Goal: Contribute content: Add original content to the website for others to see

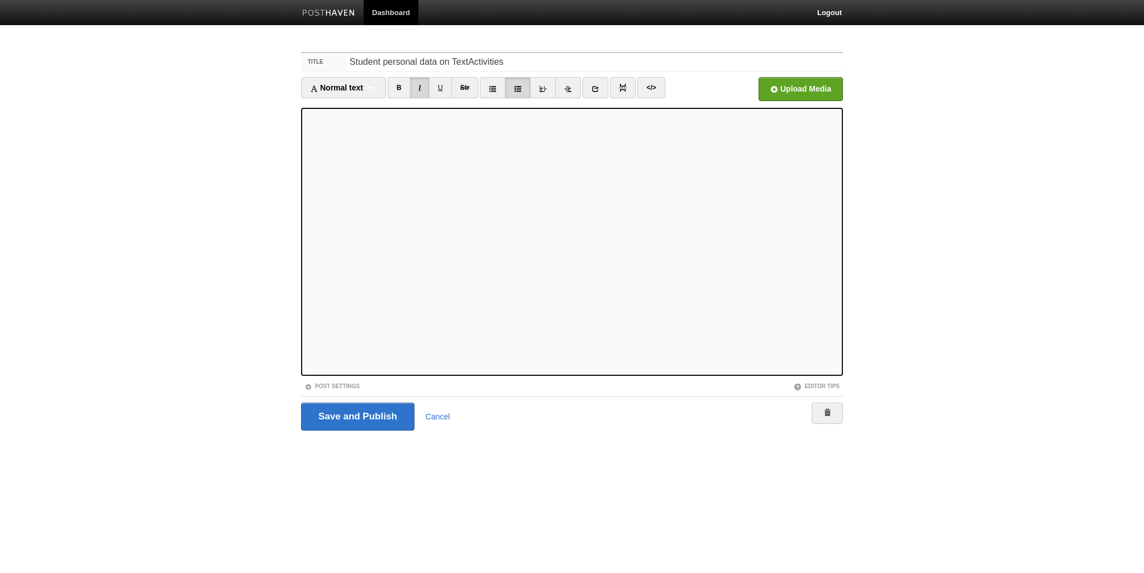
click at [424, 92] on link "I" at bounding box center [420, 87] width 20 height 21
click at [424, 87] on link "I" at bounding box center [420, 87] width 20 height 21
click at [423, 86] on link "I" at bounding box center [420, 87] width 20 height 21
click at [370, 417] on input "Save and Publish" at bounding box center [357, 417] width 113 height 28
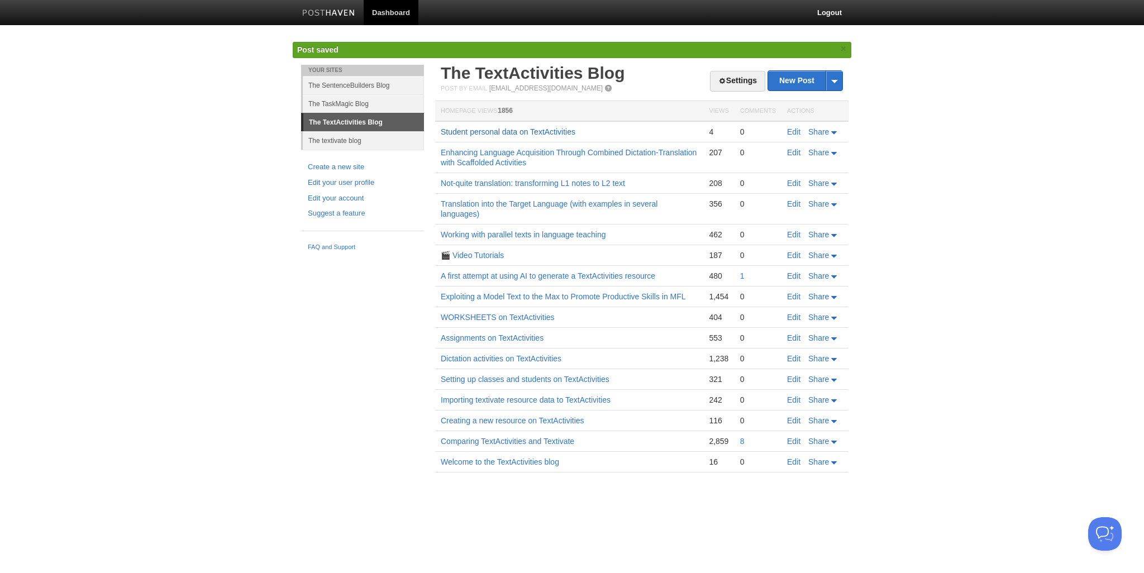
click at [504, 130] on link "Student personal data on TextActivities" at bounding box center [508, 131] width 135 height 9
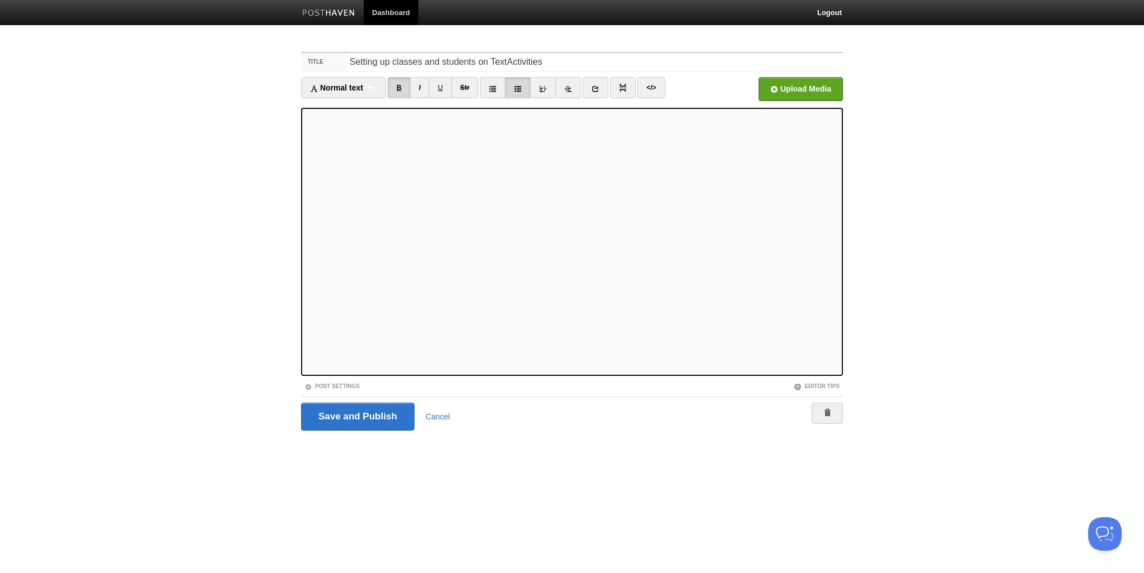
click at [402, 87] on link "B" at bounding box center [399, 87] width 23 height 21
click at [422, 88] on link "I" at bounding box center [420, 87] width 20 height 21
click at [402, 87] on link "B" at bounding box center [399, 87] width 23 height 21
click at [398, 84] on link "B" at bounding box center [399, 87] width 23 height 21
click at [361, 418] on input "Save and Publish" at bounding box center [357, 417] width 113 height 28
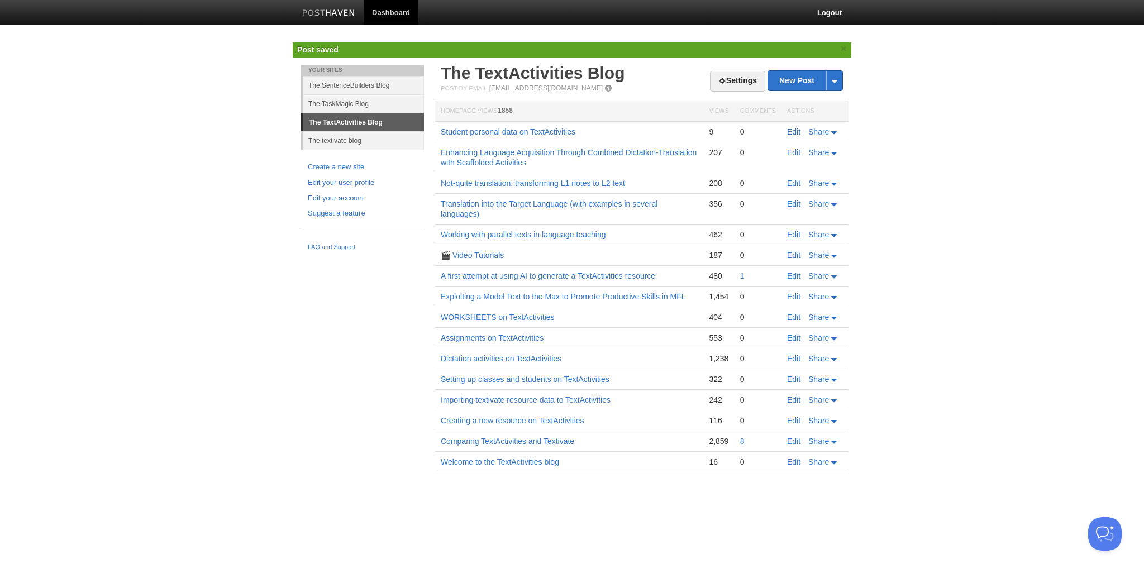
click at [795, 132] on link "Edit" at bounding box center [793, 131] width 13 height 9
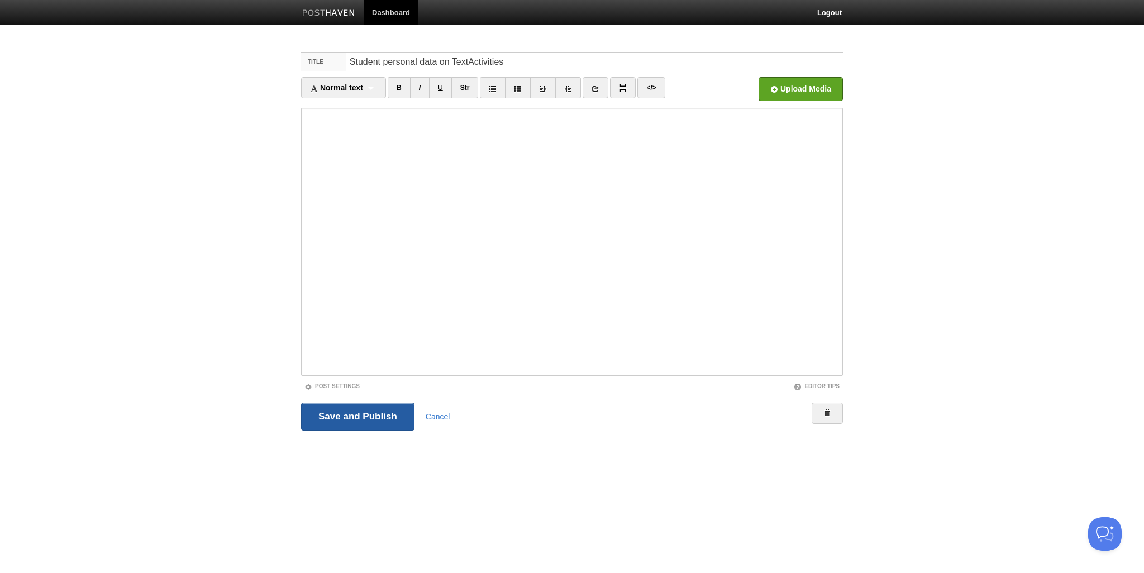
click at [349, 418] on input "Save and Publish" at bounding box center [357, 417] width 113 height 28
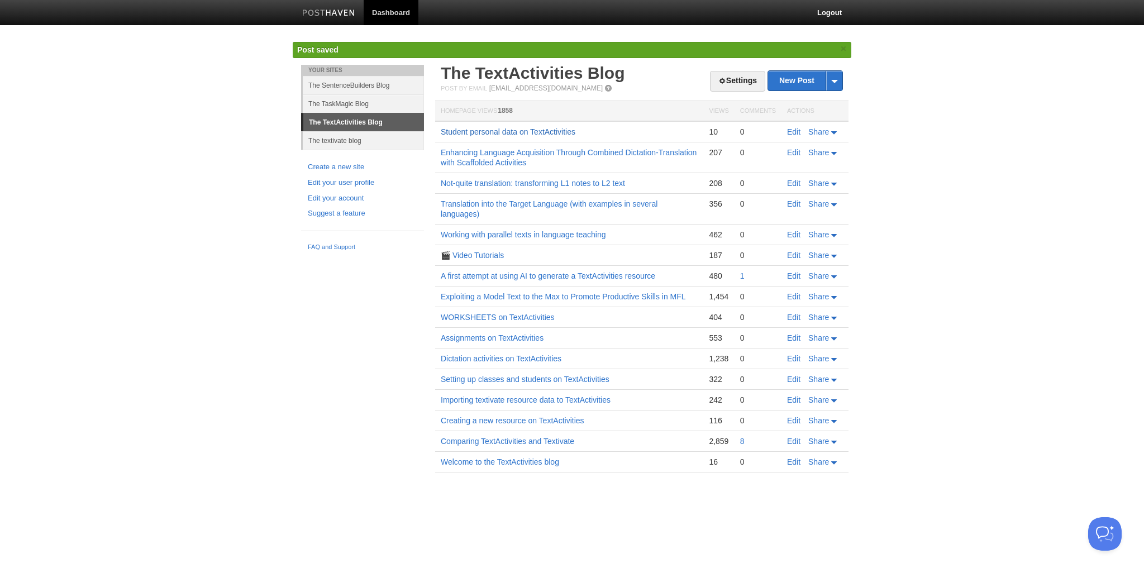
click at [492, 130] on link "Student personal data on TextActivities" at bounding box center [508, 131] width 135 height 9
